Goal: Obtain resource: Download file/media

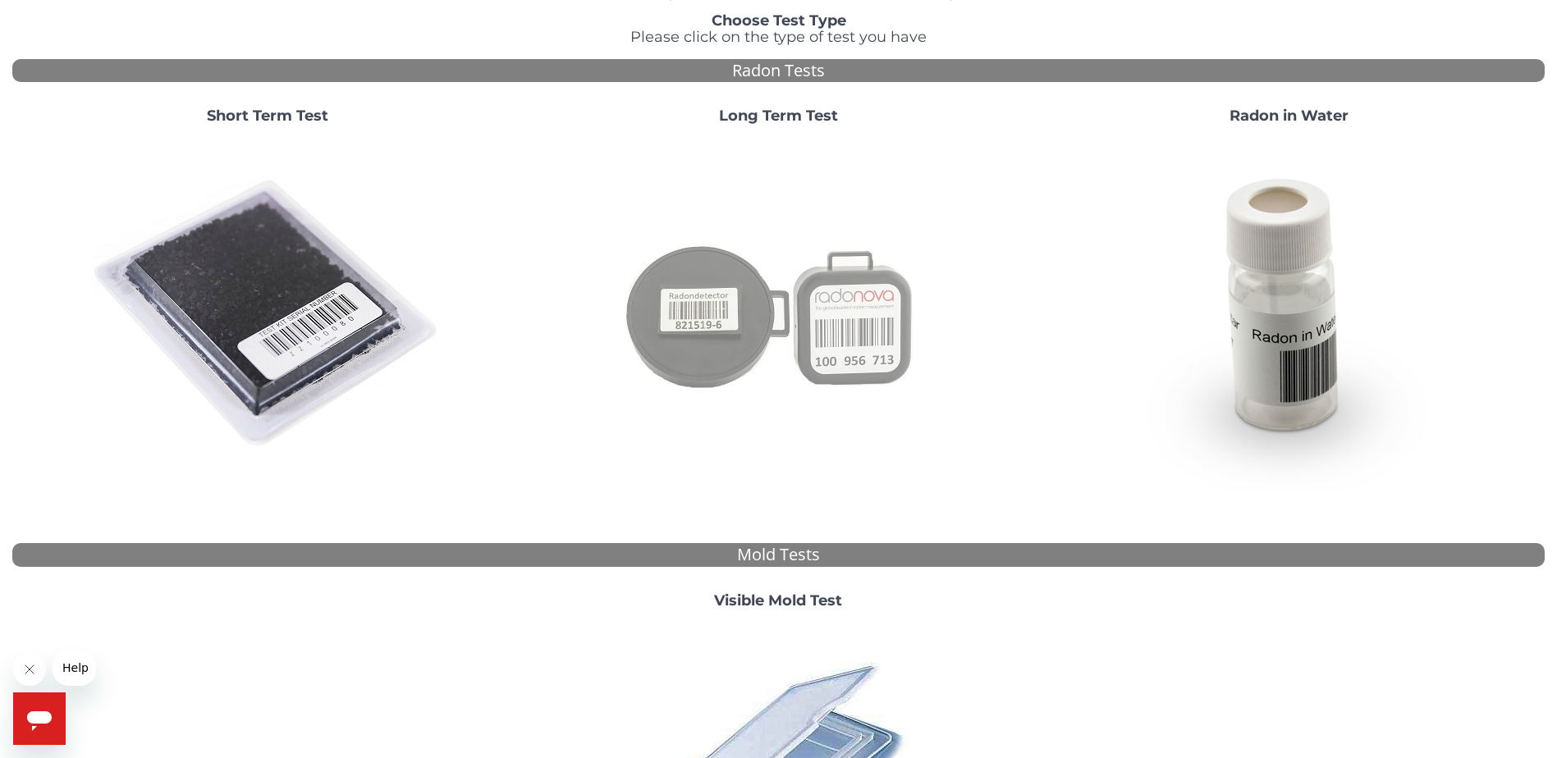
scroll to position [82, 0]
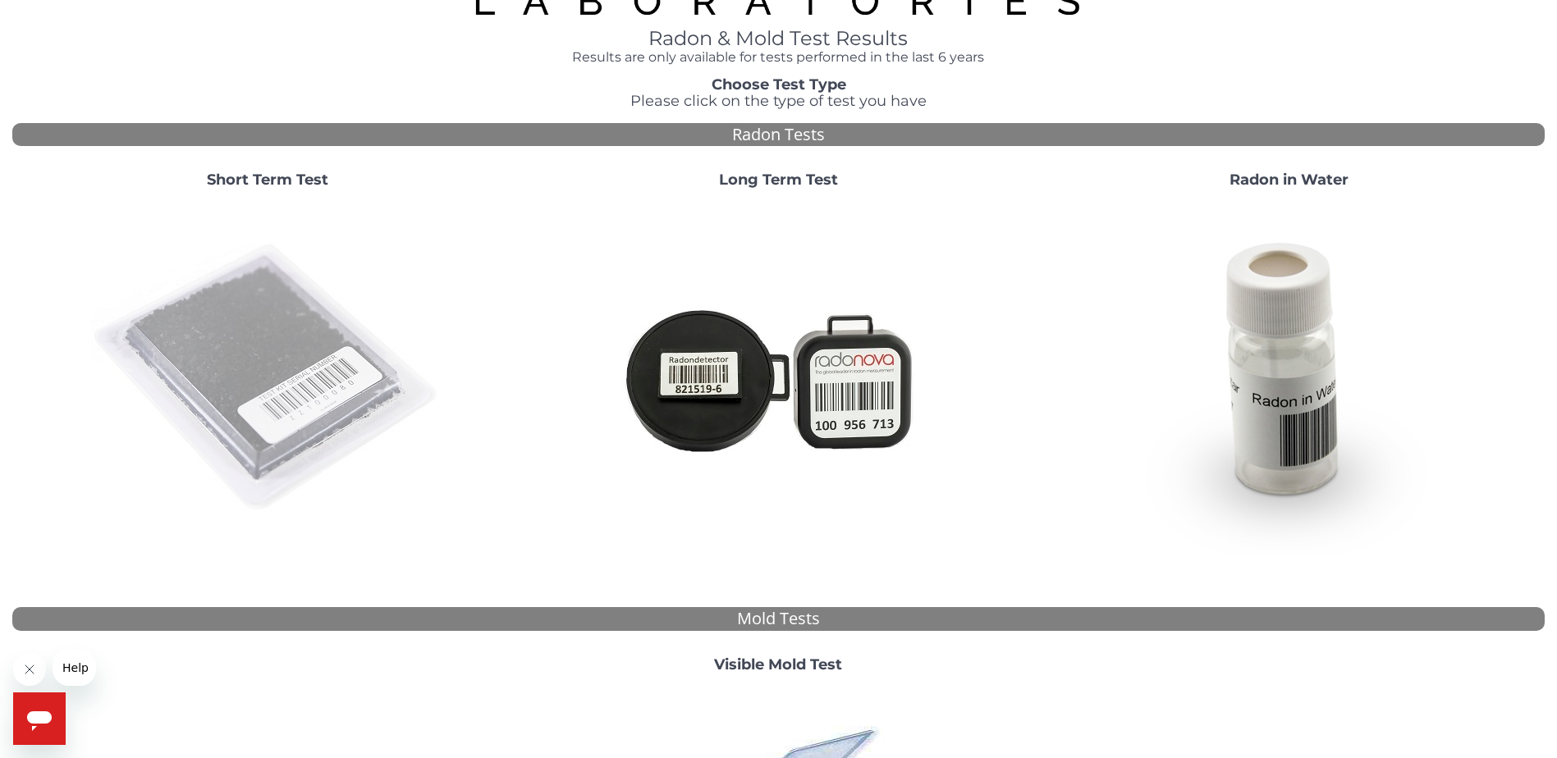
click at [307, 381] on img at bounding box center [267, 378] width 353 height 353
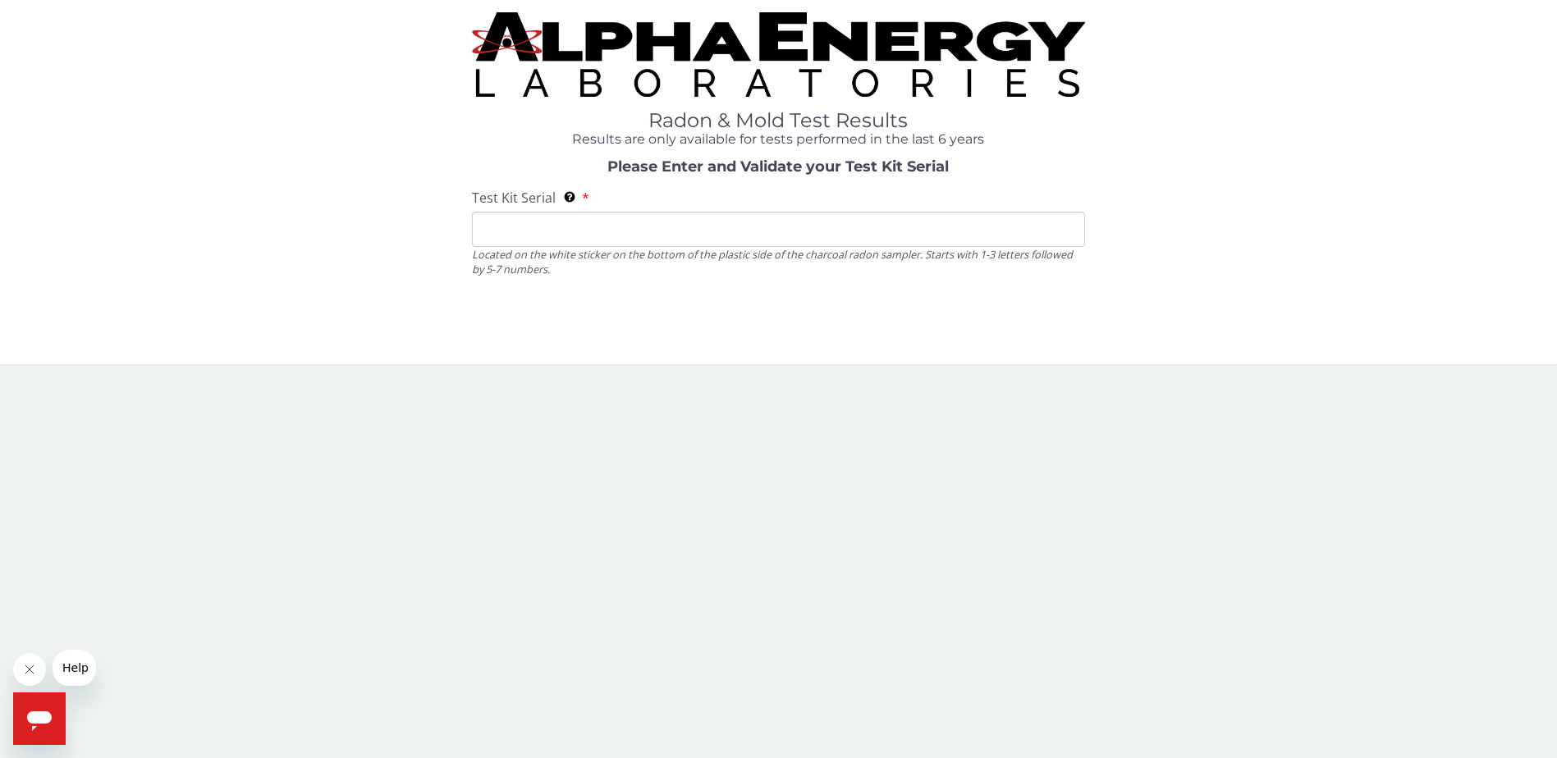
scroll to position [0, 0]
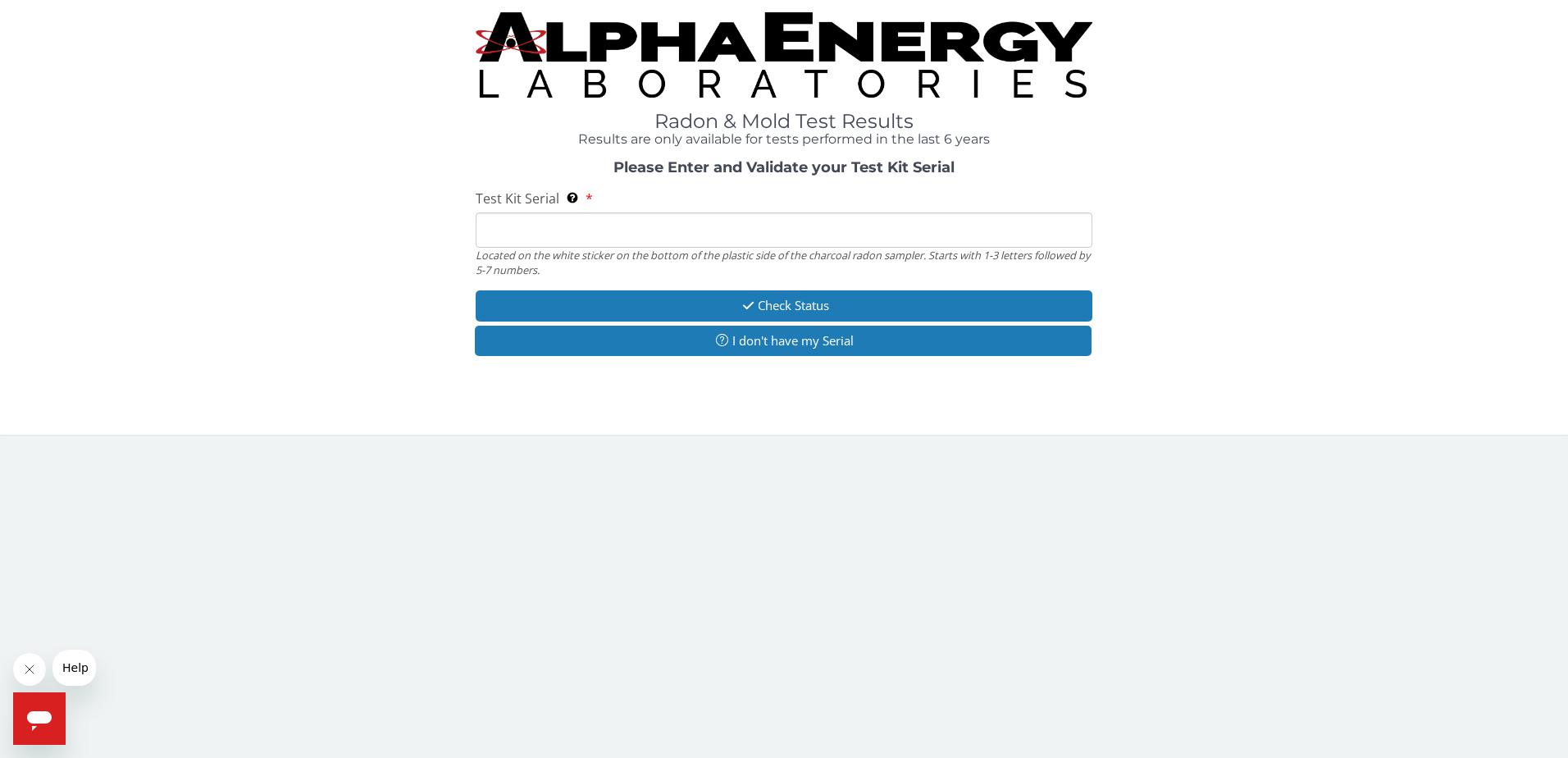
click at [657, 240] on input "Test Kit Serial Located on the white sticker on the bottom of the plastic side …" at bounding box center [784, 230] width 618 height 35
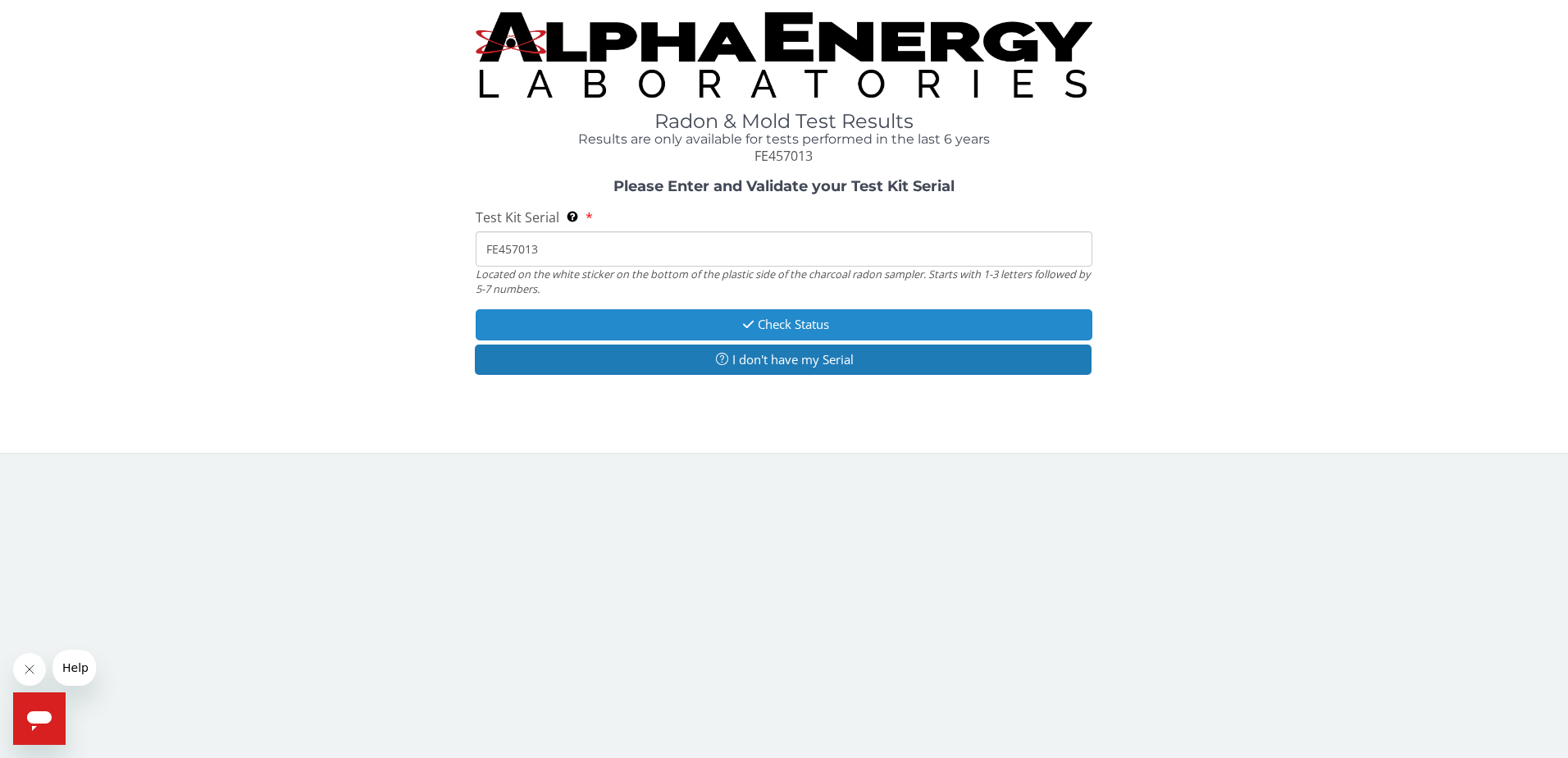
type input "FE457013"
click at [646, 319] on button "Check Status" at bounding box center [784, 324] width 618 height 30
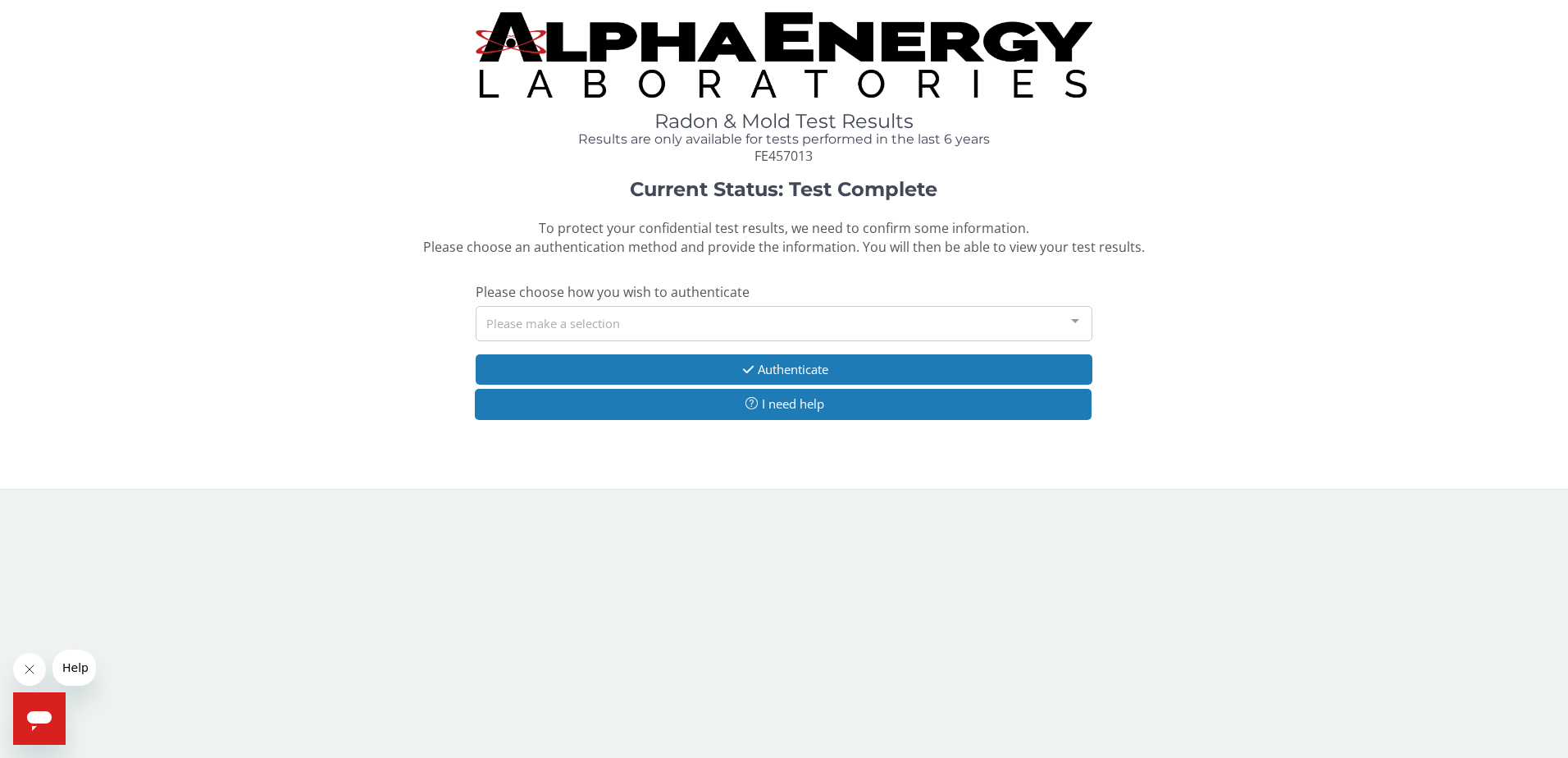
click at [666, 333] on div "Please make a selection" at bounding box center [784, 323] width 618 height 35
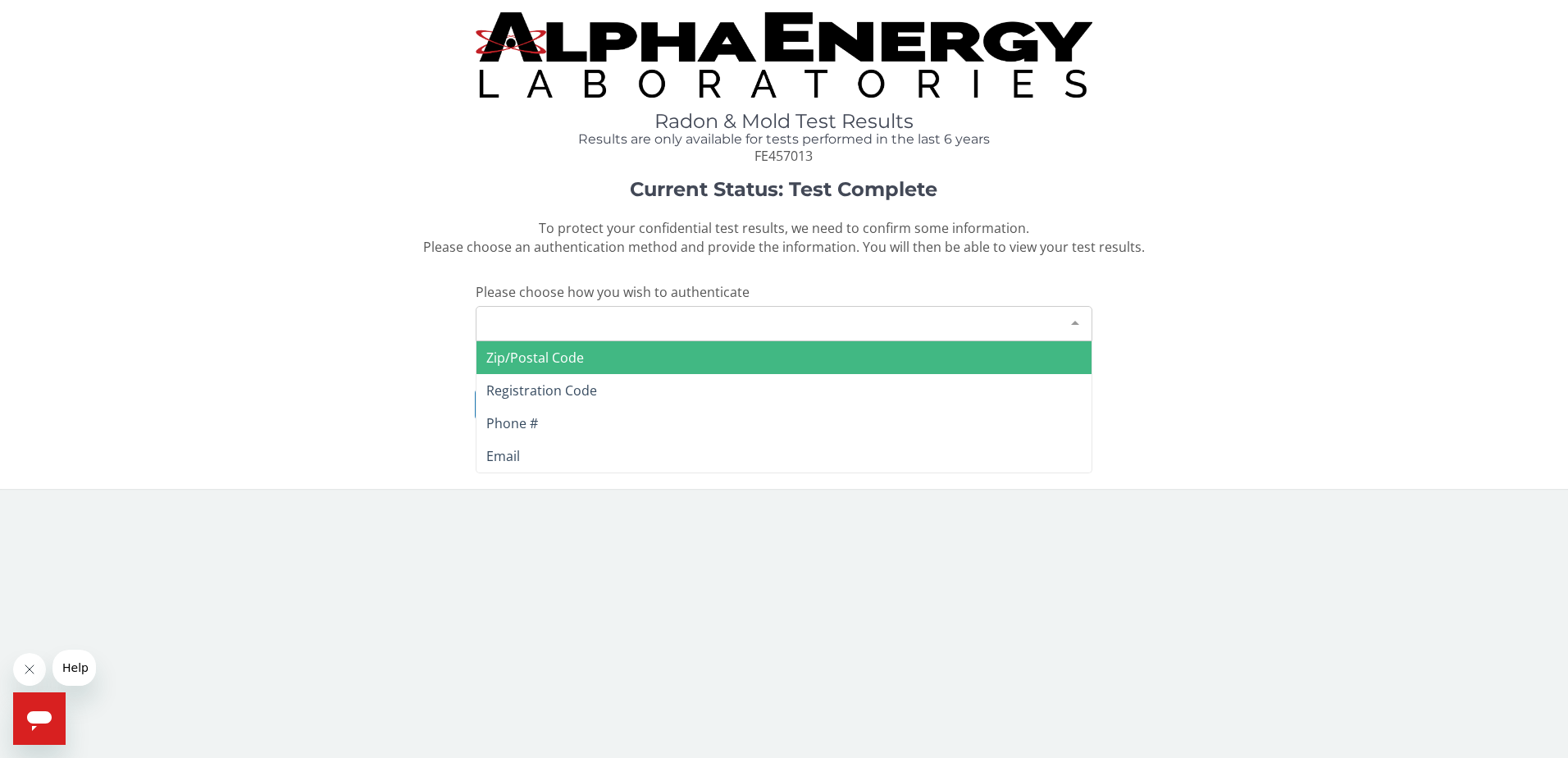
click at [630, 354] on span "Zip/Postal Code" at bounding box center [784, 357] width 616 height 33
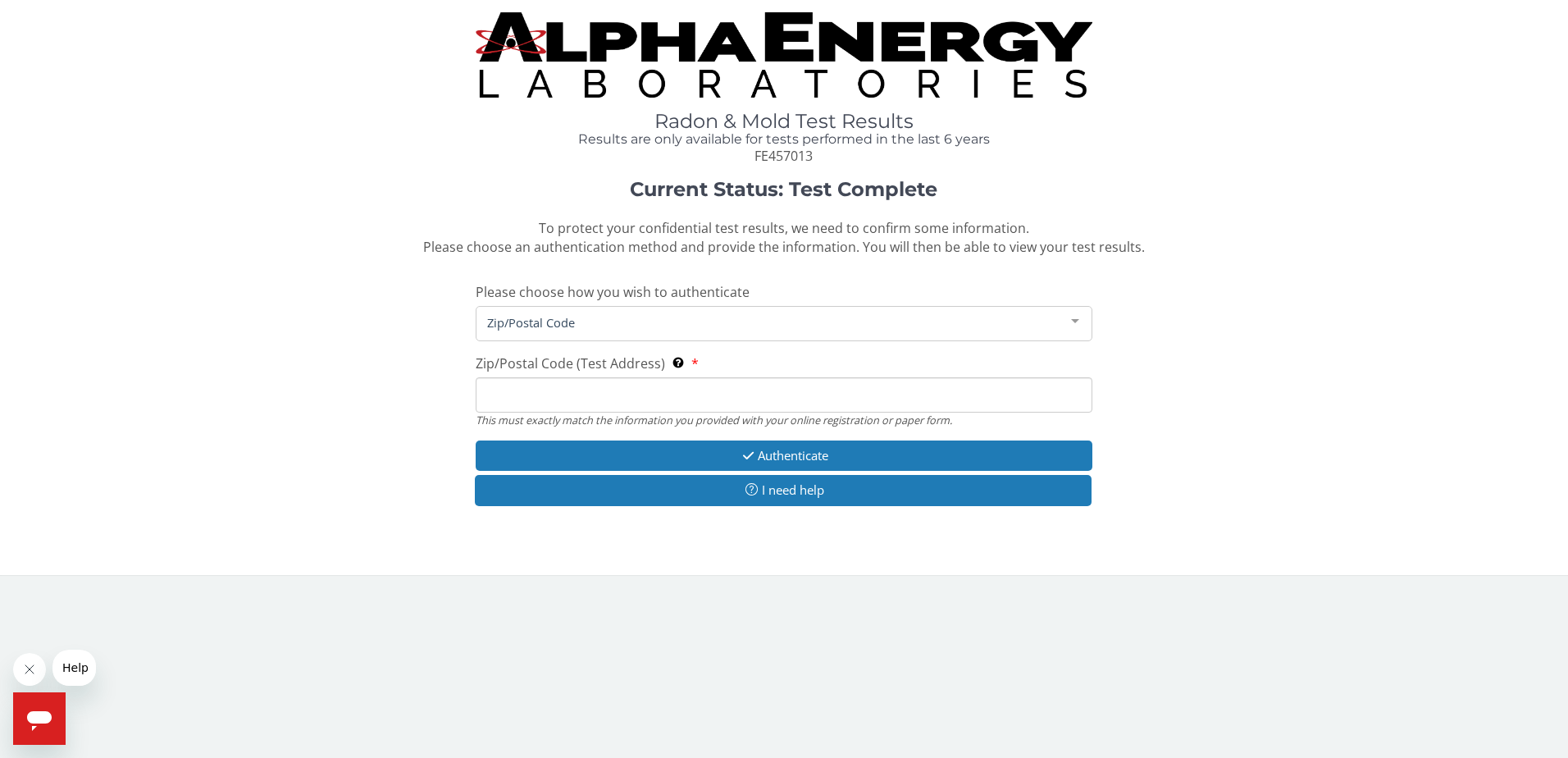
click at [661, 391] on input "Zip/Postal Code (Test Address) This must exactly match the information you prov…" at bounding box center [784, 395] width 618 height 35
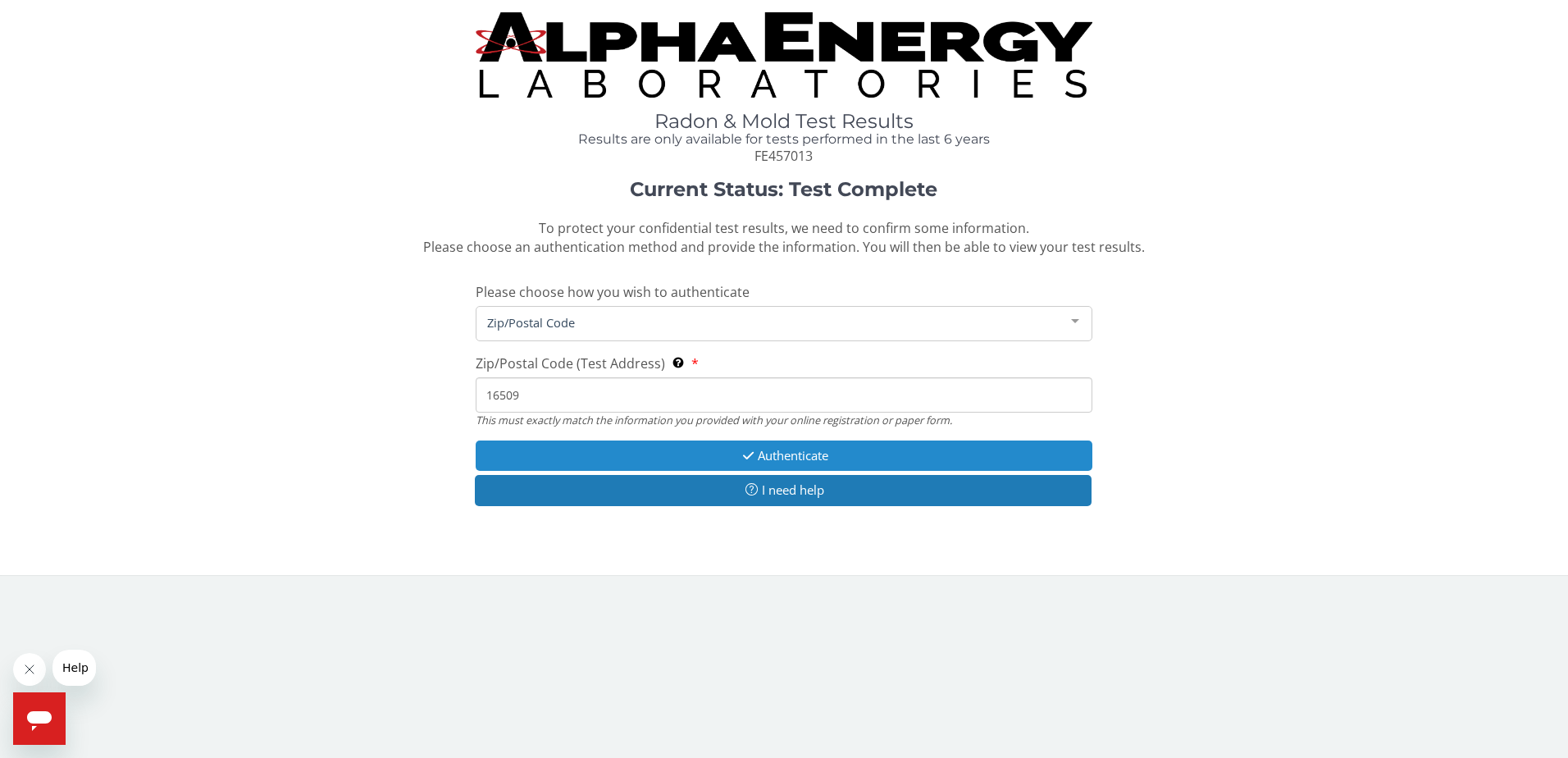
type input "16509"
click at [735, 461] on button "Authenticate" at bounding box center [784, 456] width 618 height 30
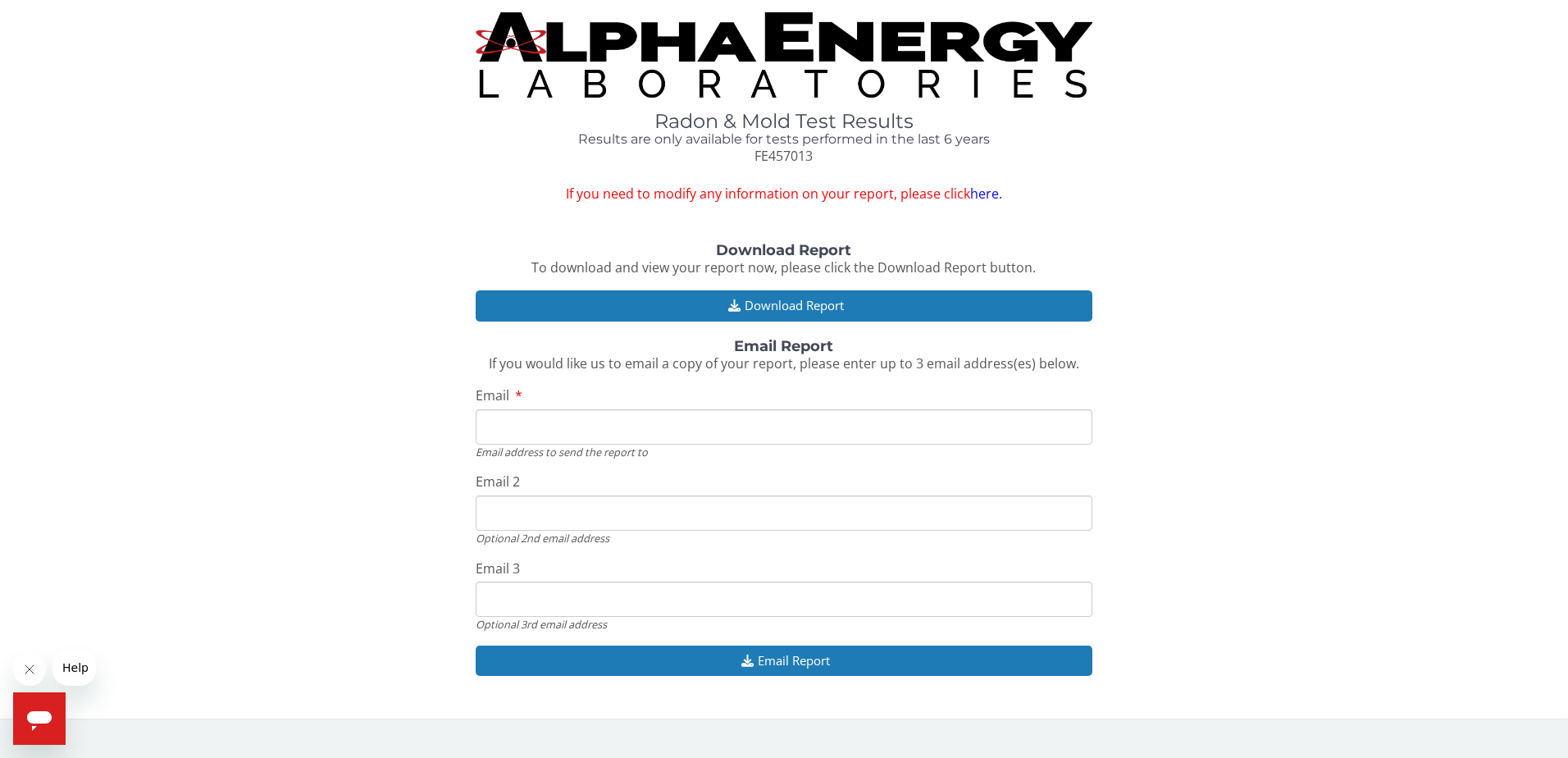
click at [616, 429] on input "Email" at bounding box center [784, 427] width 618 height 35
type input "[EMAIL_ADDRESS][DOMAIN_NAME]"
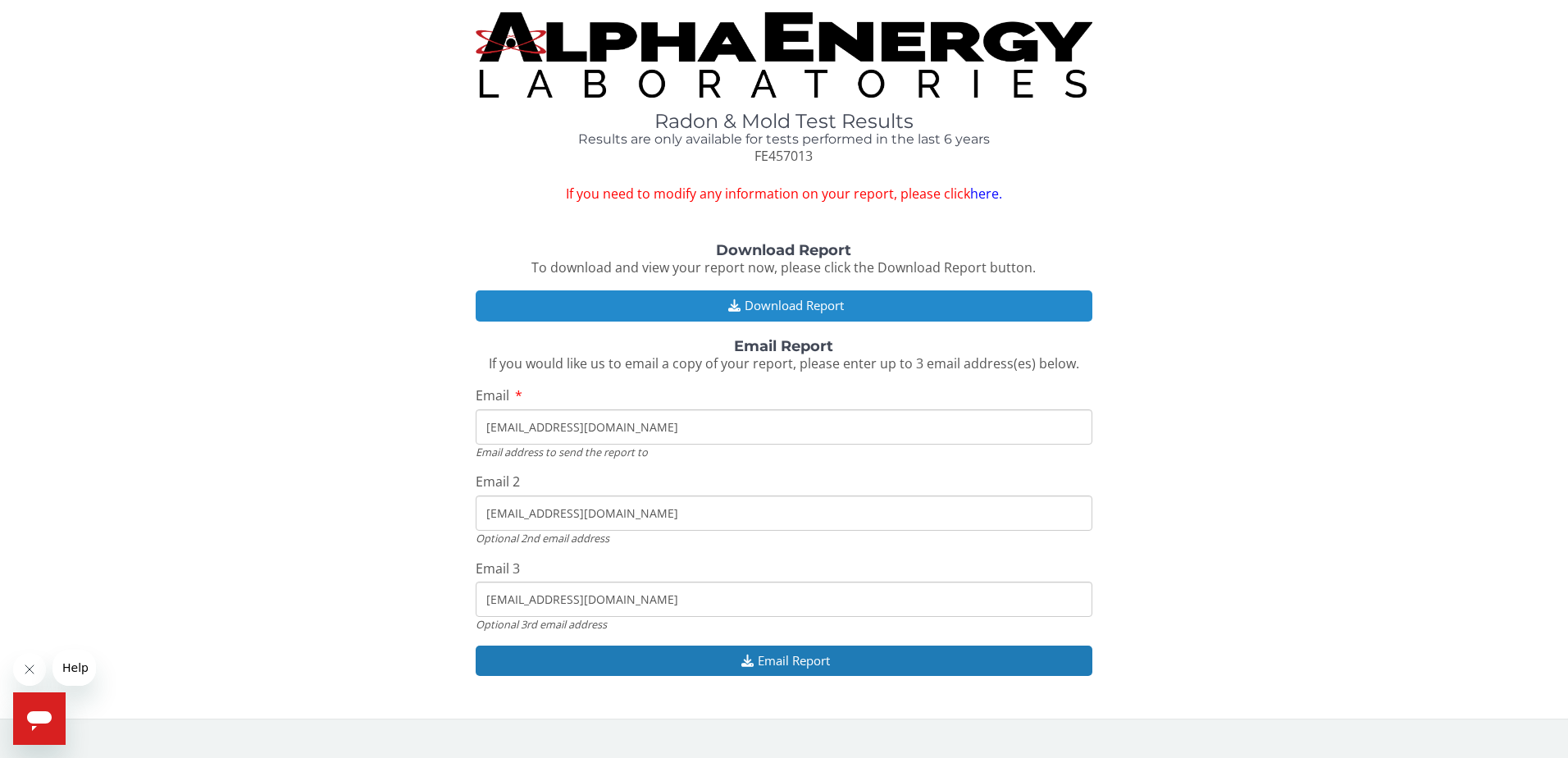
drag, startPoint x: 740, startPoint y: 307, endPoint x: 766, endPoint y: 581, distance: 275.2
click at [717, 514] on div "Download Report To download and view your report now, please click the Download…" at bounding box center [784, 468] width 1544 height 451
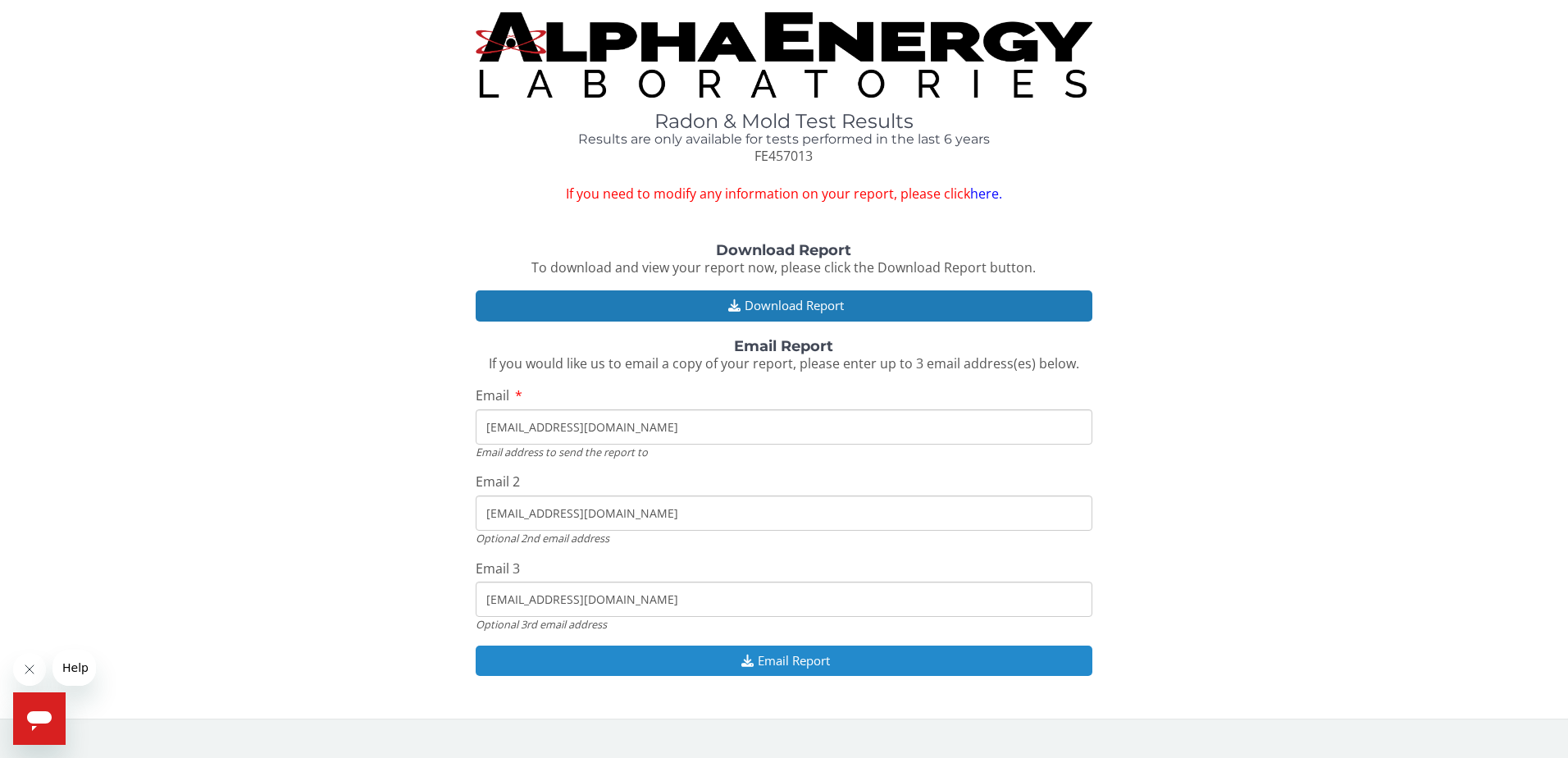
click at [755, 655] on icon "button" at bounding box center [748, 661] width 21 height 12
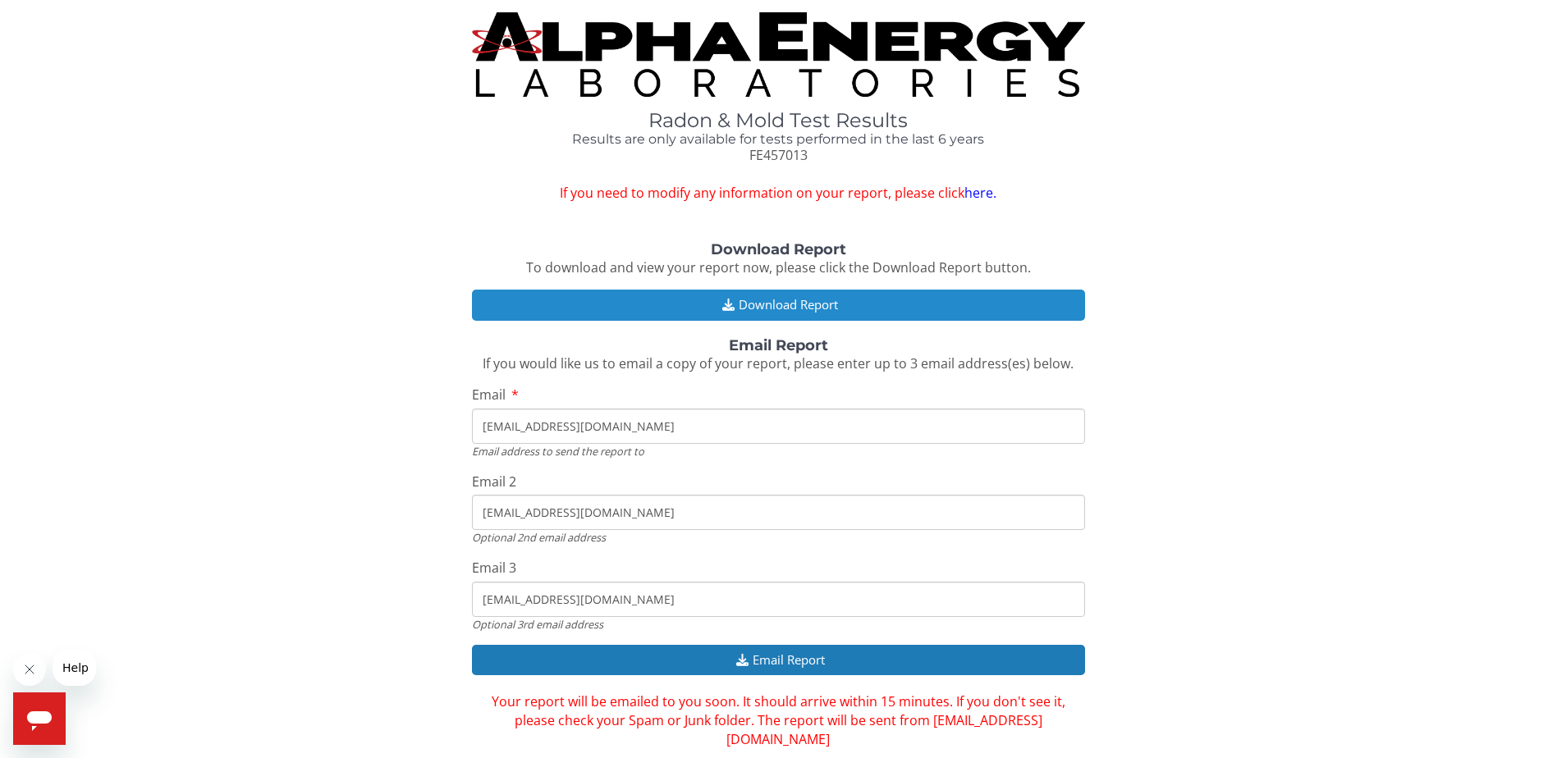
click at [753, 314] on button "Download Report" at bounding box center [778, 305] width 613 height 30
